Goal: Navigation & Orientation: Find specific page/section

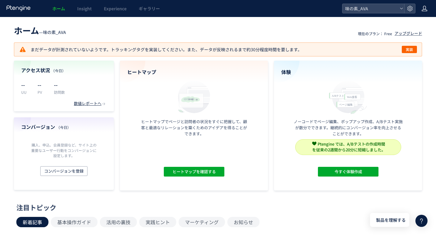
click at [426, 11] on icon at bounding box center [425, 8] width 6 height 6
click at [196, 173] on span "ヒートマップを確認する" at bounding box center [193, 172] width 43 height 10
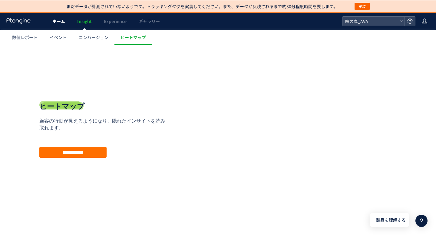
click at [53, 22] on span "ホーム" at bounding box center [58, 21] width 13 height 6
